Goal: Task Accomplishment & Management: Use online tool/utility

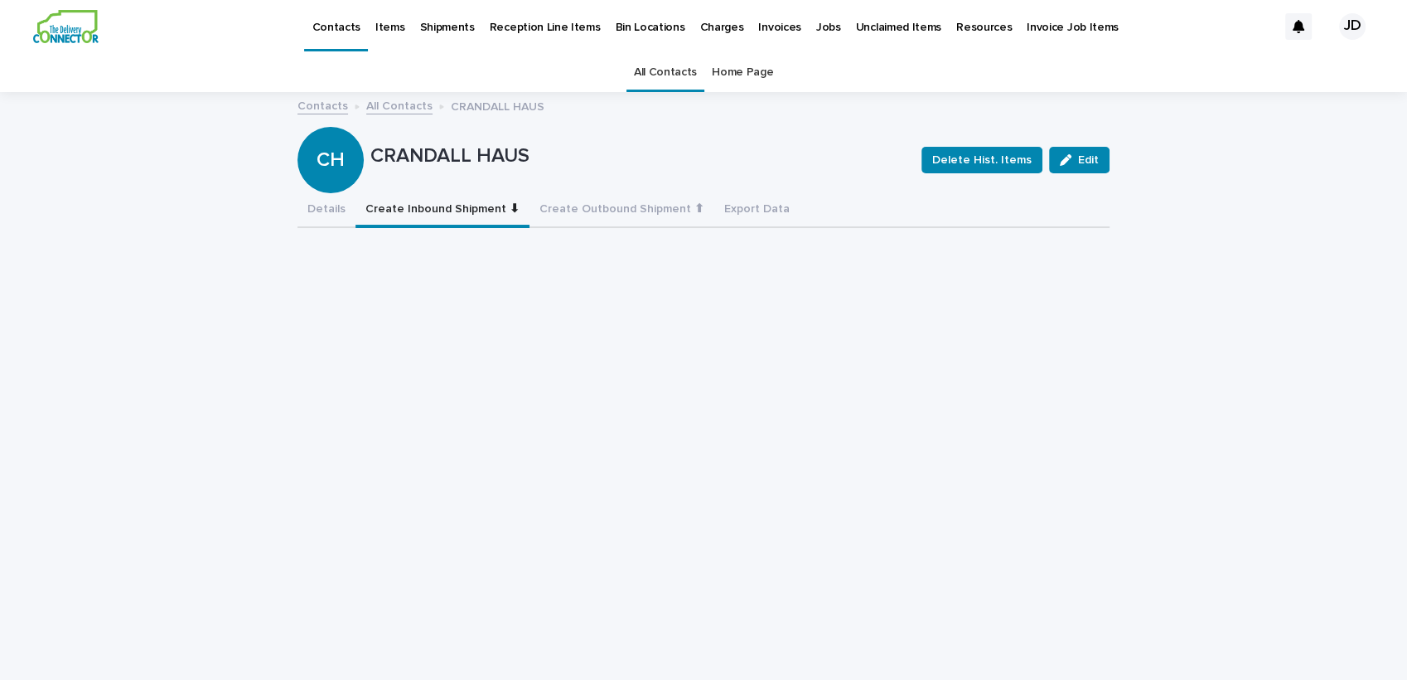
click at [649, 64] on link "All Contacts" at bounding box center [665, 72] width 63 height 39
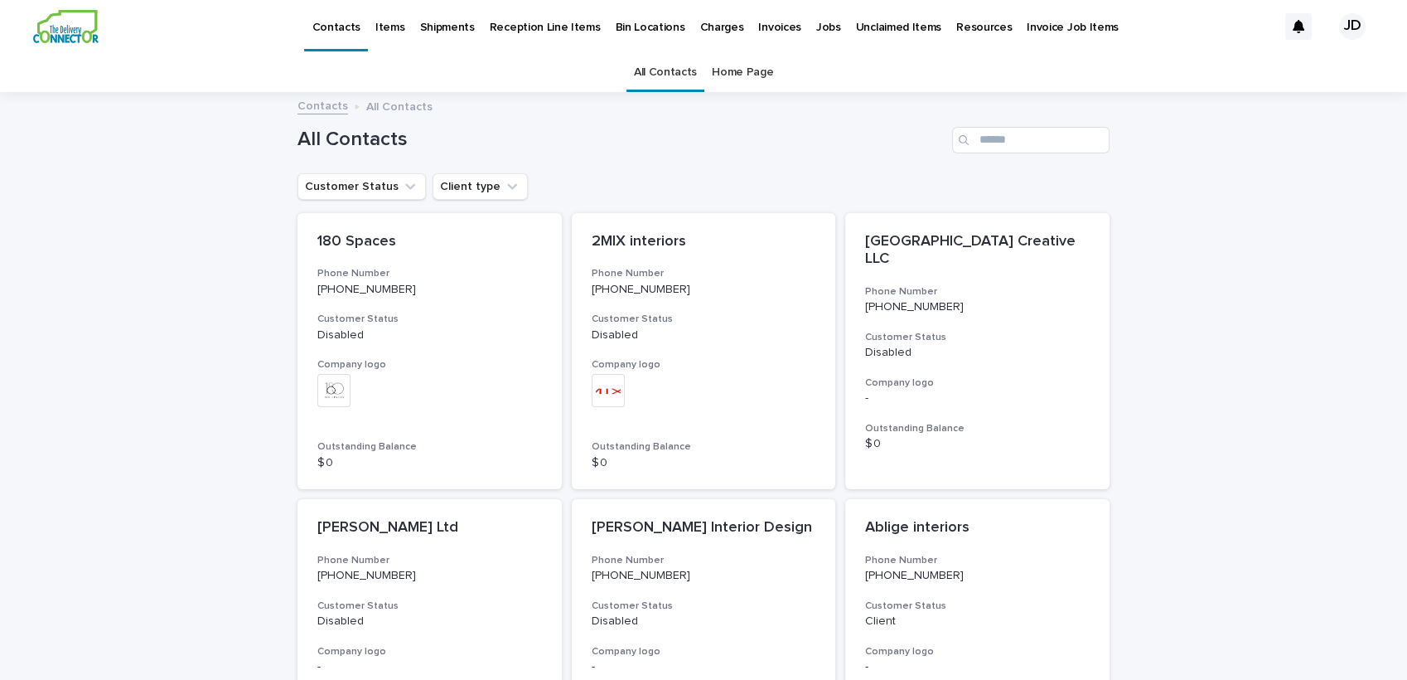
click at [627, 72] on div "All Contacts" at bounding box center [666, 72] width 78 height 39
click at [671, 80] on link "All Contacts" at bounding box center [665, 72] width 63 height 39
click at [986, 130] on input "Search" at bounding box center [1030, 140] width 157 height 27
click at [1040, 132] on input "Search" at bounding box center [1030, 140] width 157 height 27
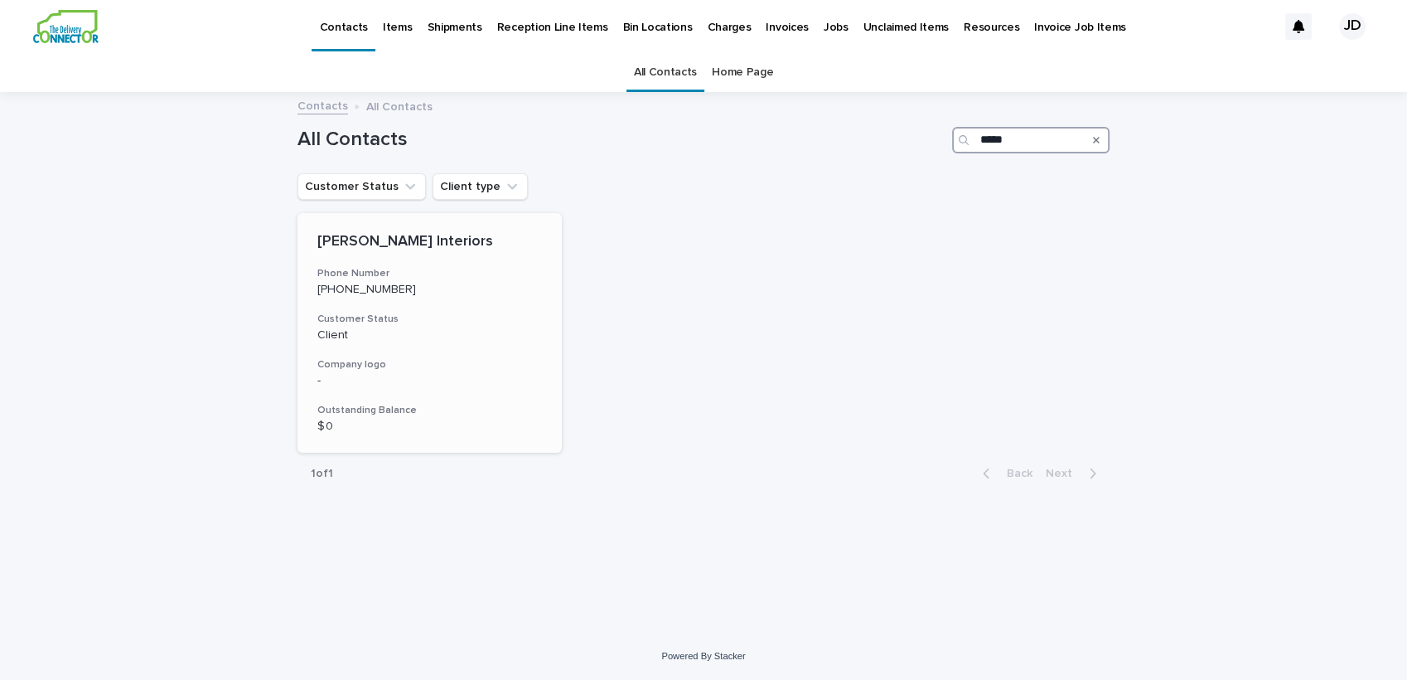
type input "*****"
click at [477, 297] on div "[PERSON_NAME] Interiors Phone Number [PHONE_NUMBER] Customer Status Client Comp…" at bounding box center [430, 333] width 264 height 240
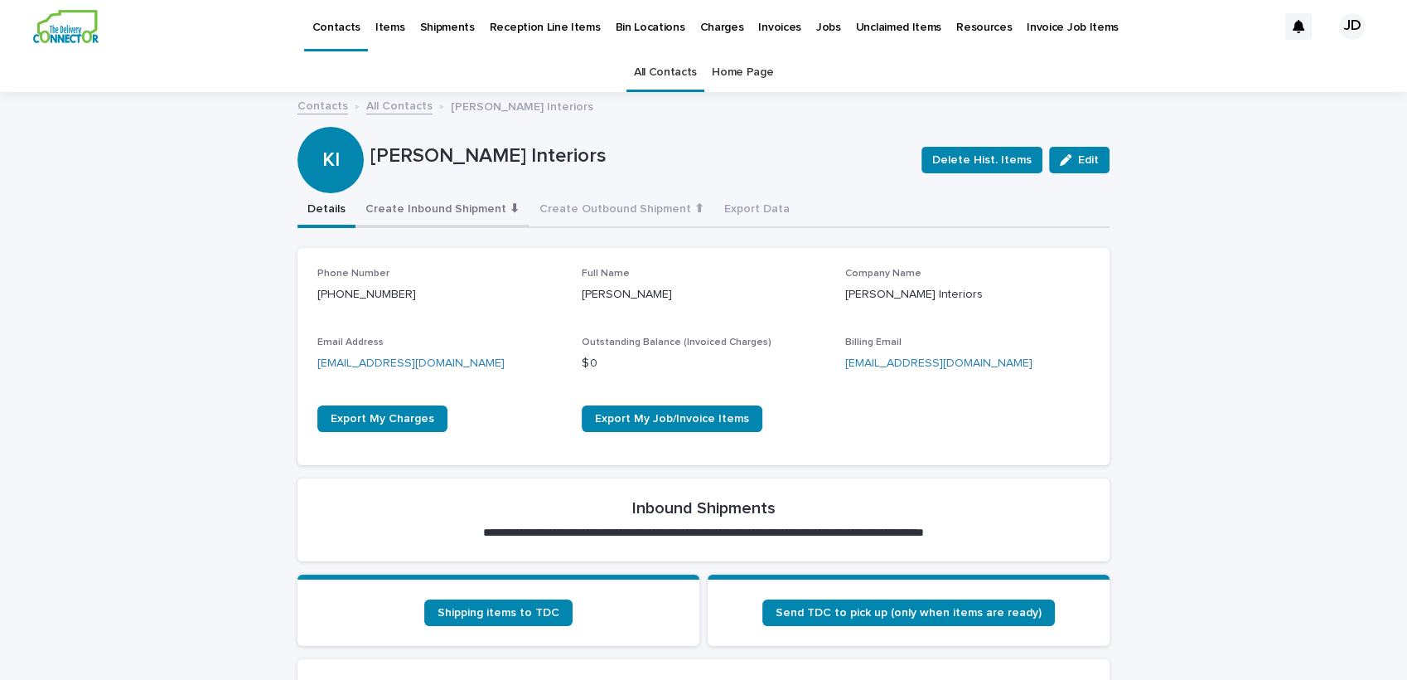
click at [403, 201] on button "Create Inbound Shipment ⬇" at bounding box center [443, 210] width 174 height 35
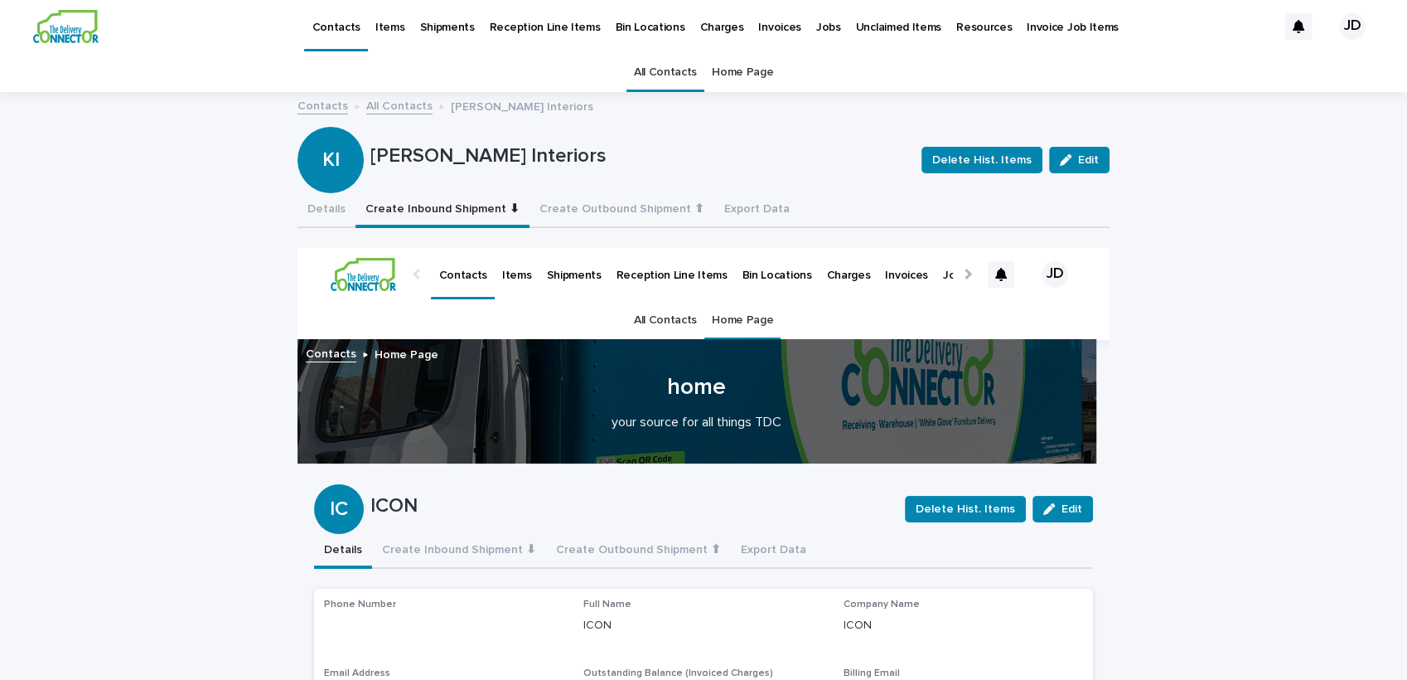
click at [640, 68] on link "All Contacts" at bounding box center [665, 72] width 63 height 39
